Goal: Transaction & Acquisition: Purchase product/service

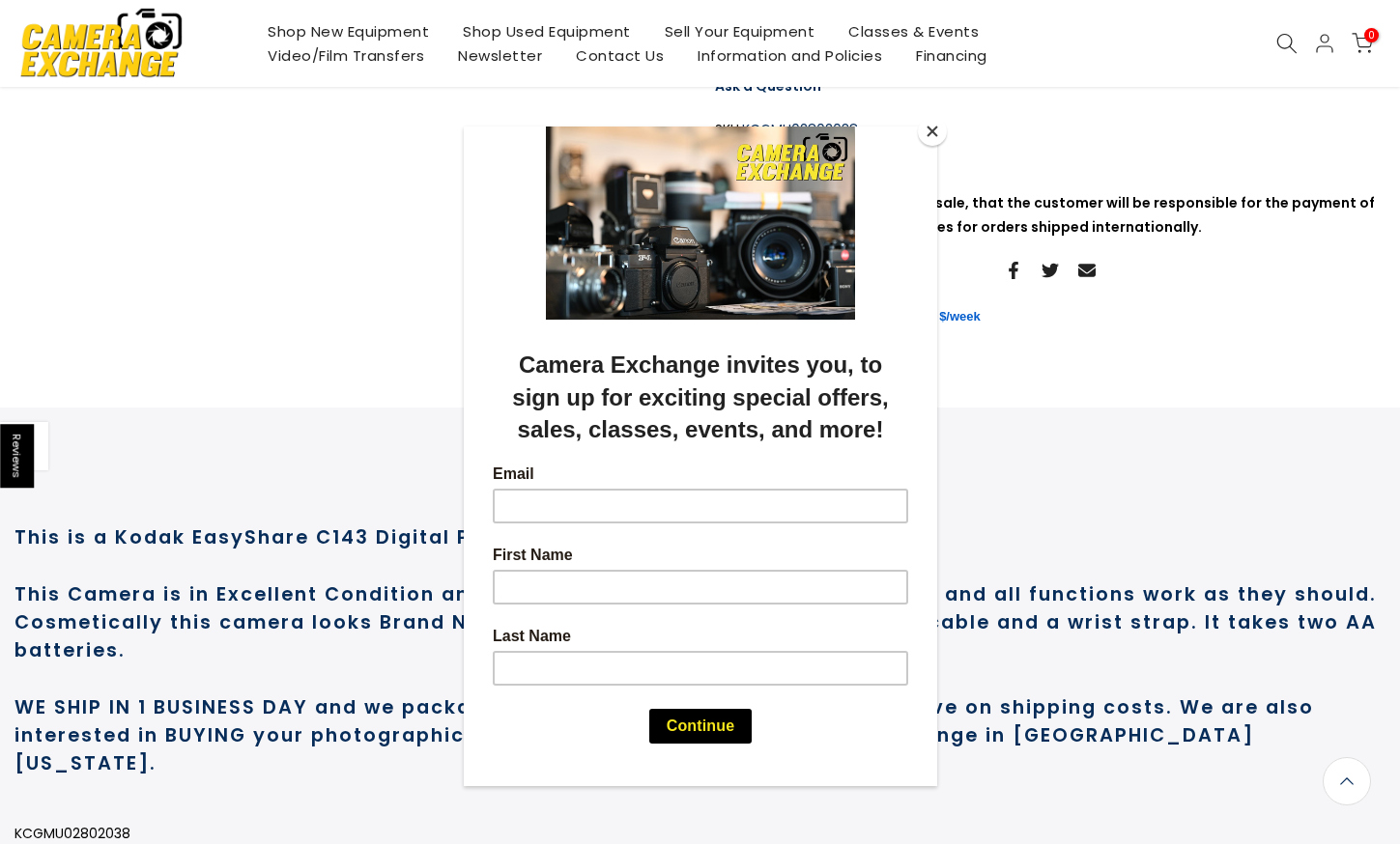
scroll to position [548, 0]
click at [925, 135] on button "Close" at bounding box center [932, 131] width 29 height 29
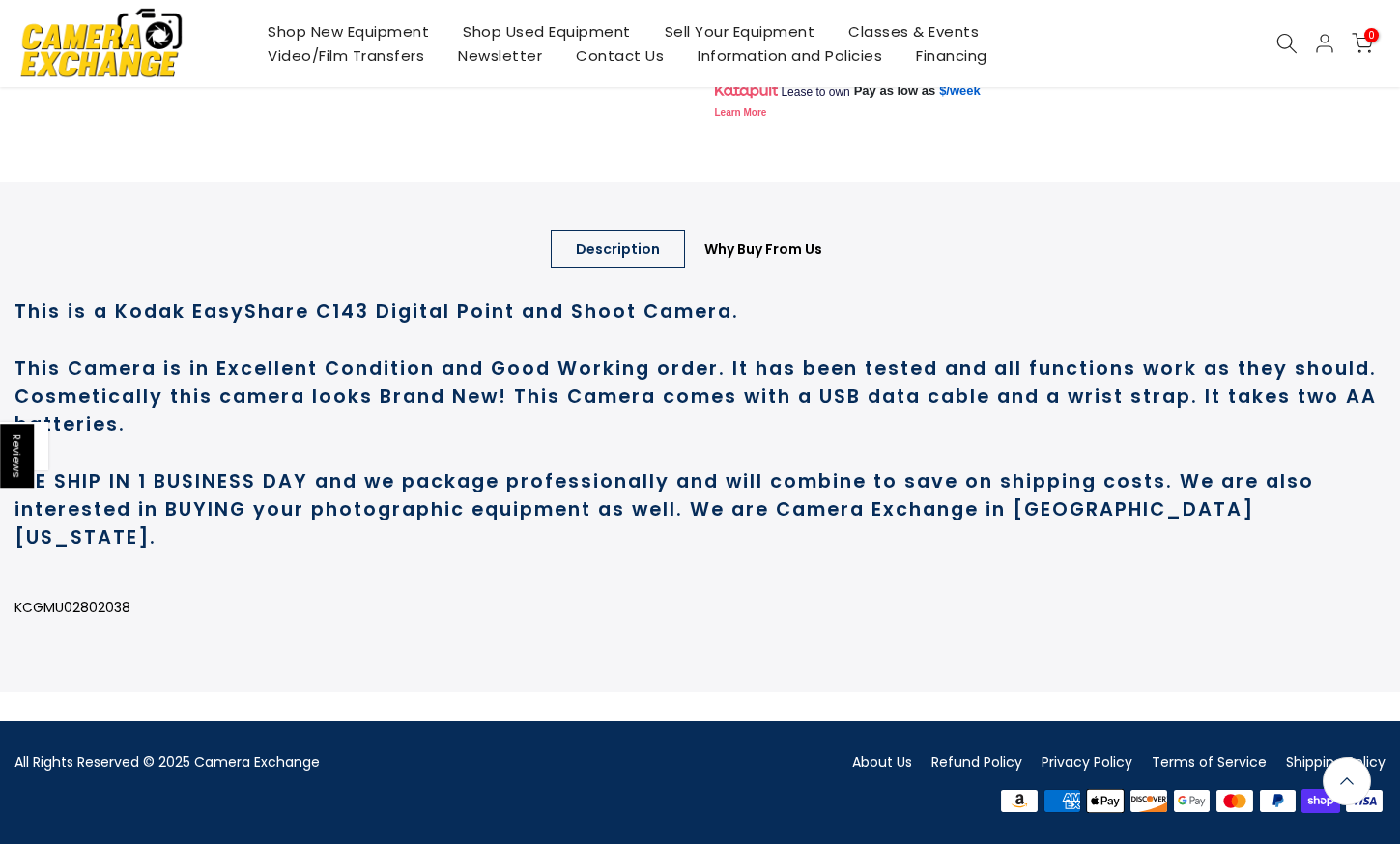
scroll to position [0, 0]
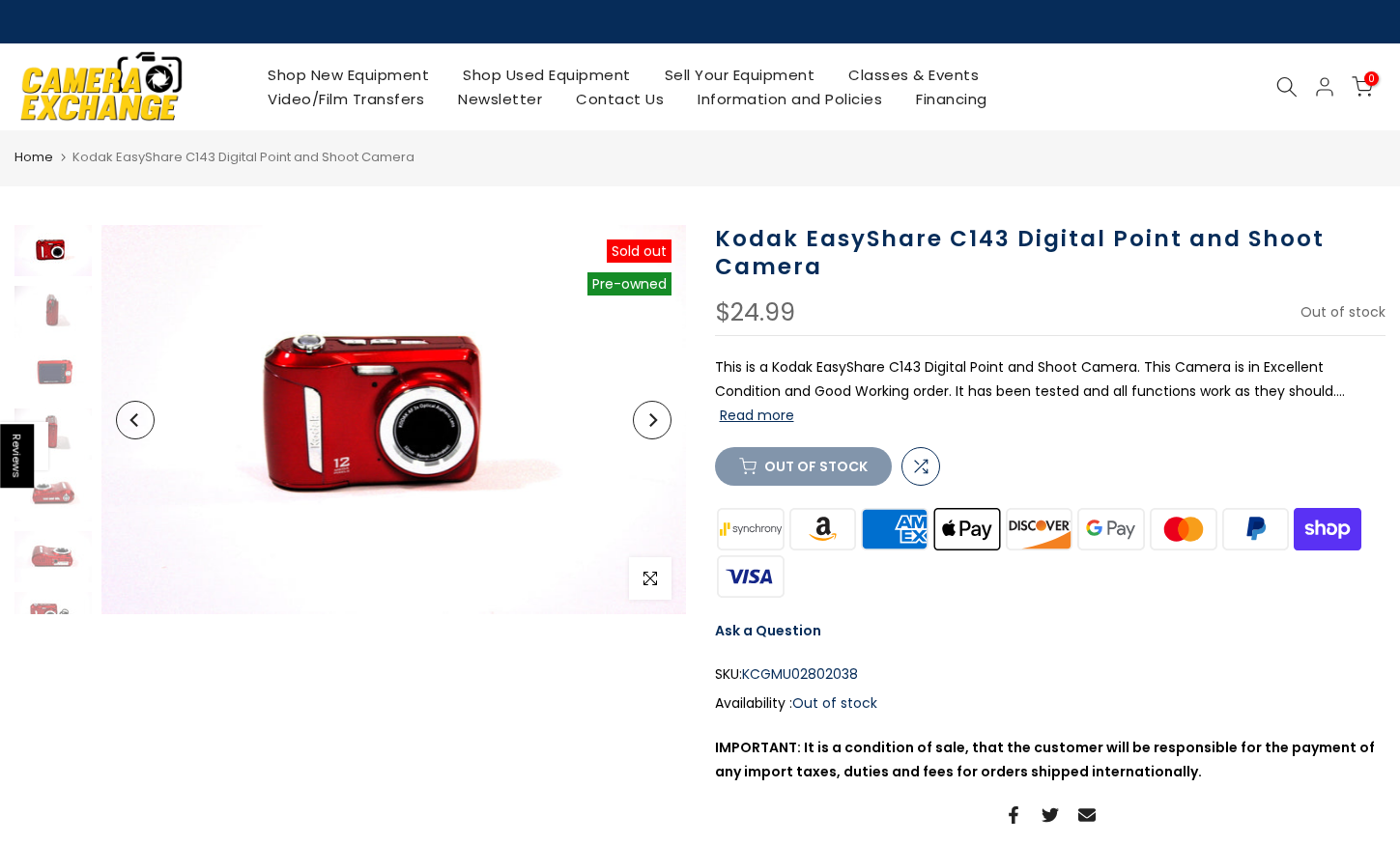
click at [1273, 83] on div at bounding box center [1287, 86] width 37 height 21
click at [1279, 83] on icon at bounding box center [1287, 86] width 21 height 21
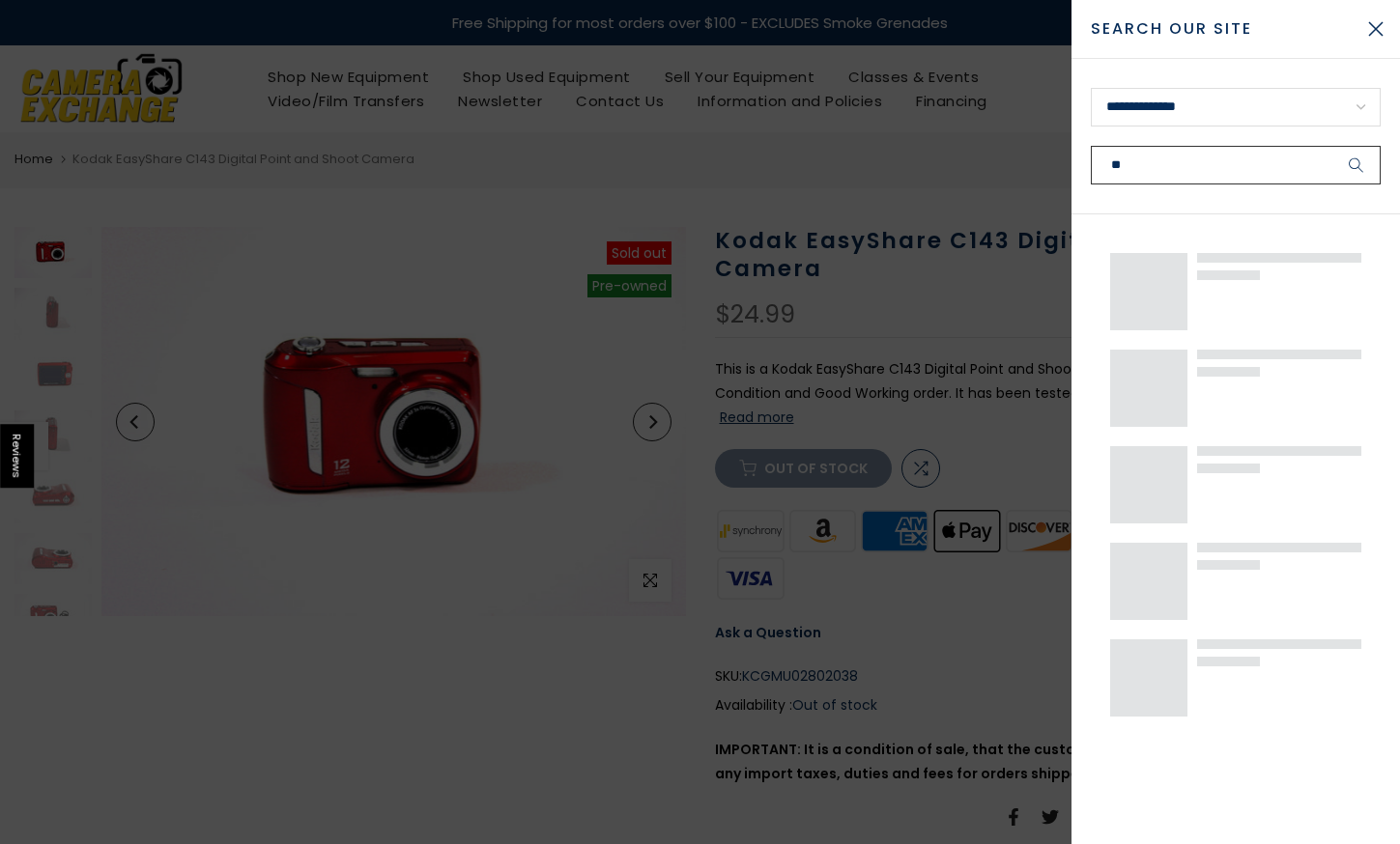
type input "*"
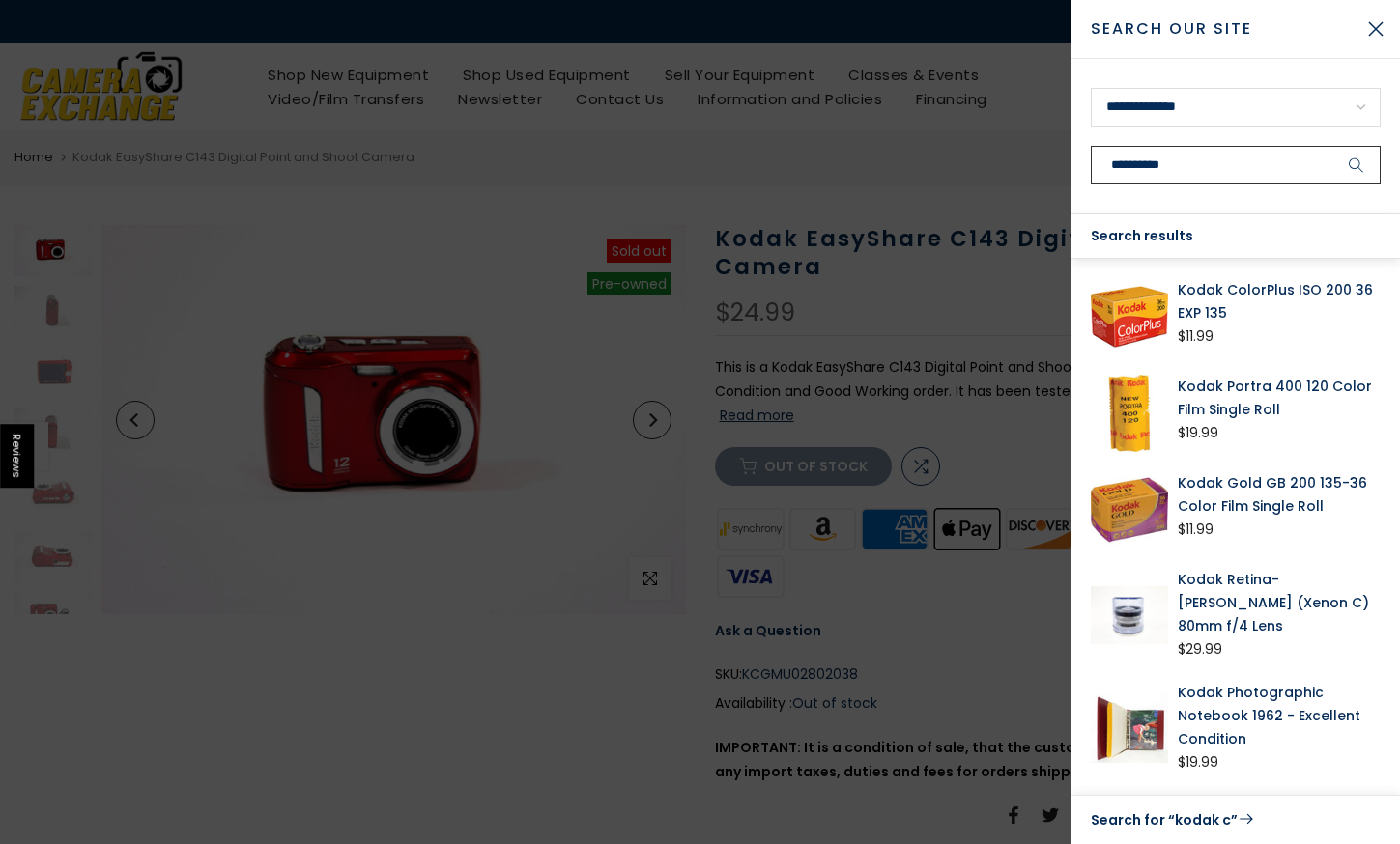
type input "**********"
click at [1333, 146] on button "submit" at bounding box center [1356, 165] width 49 height 39
